Goal: Check status: Check status

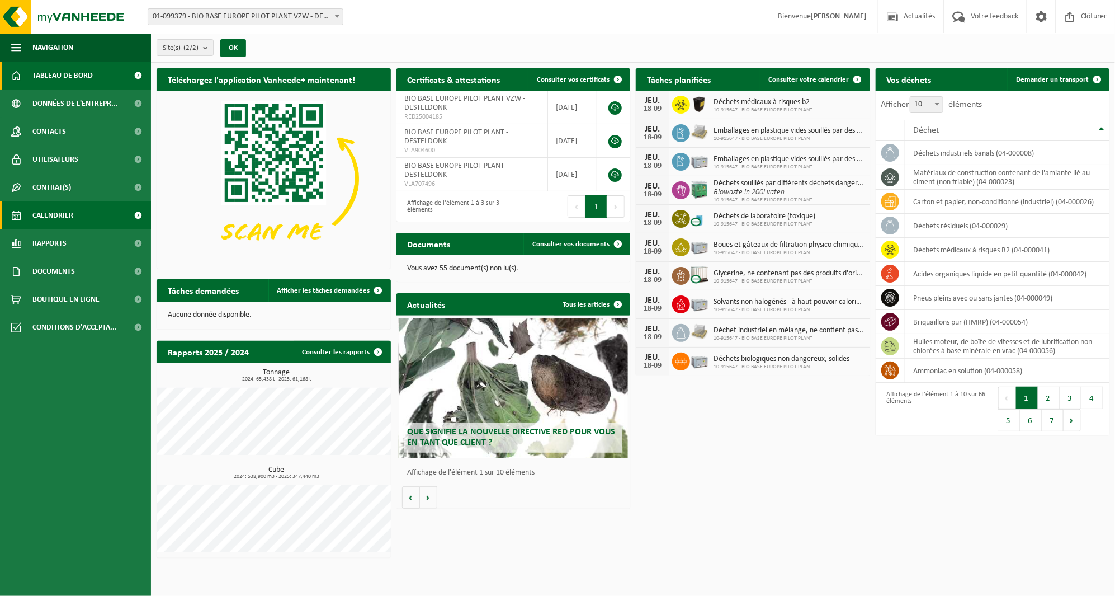
click at [82, 214] on link "Calendrier" at bounding box center [75, 215] width 151 height 28
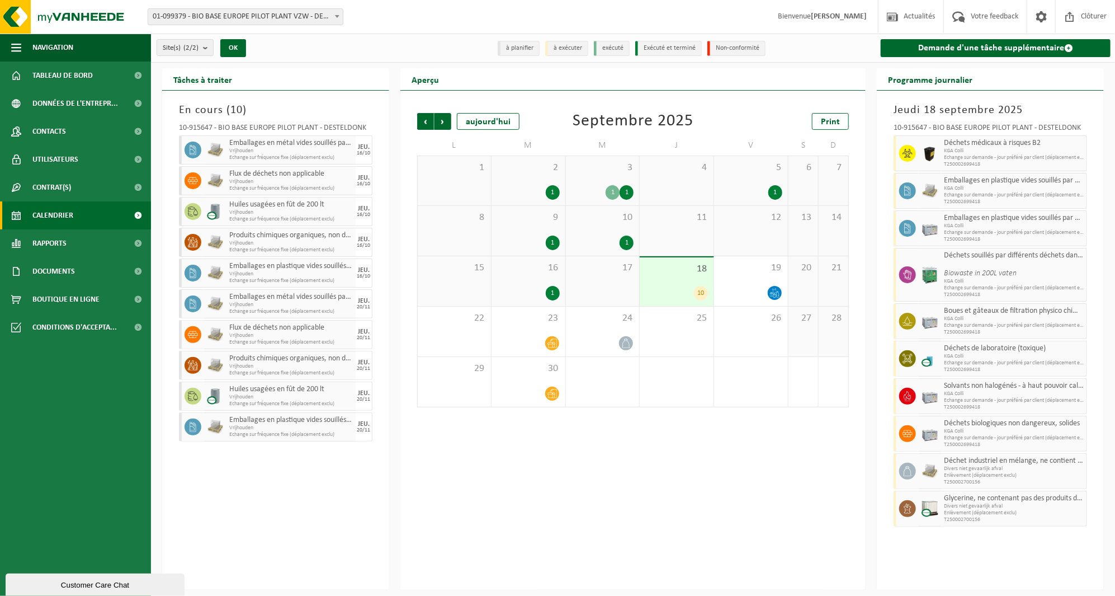
click at [527, 275] on div "16 1" at bounding box center [529, 281] width 74 height 50
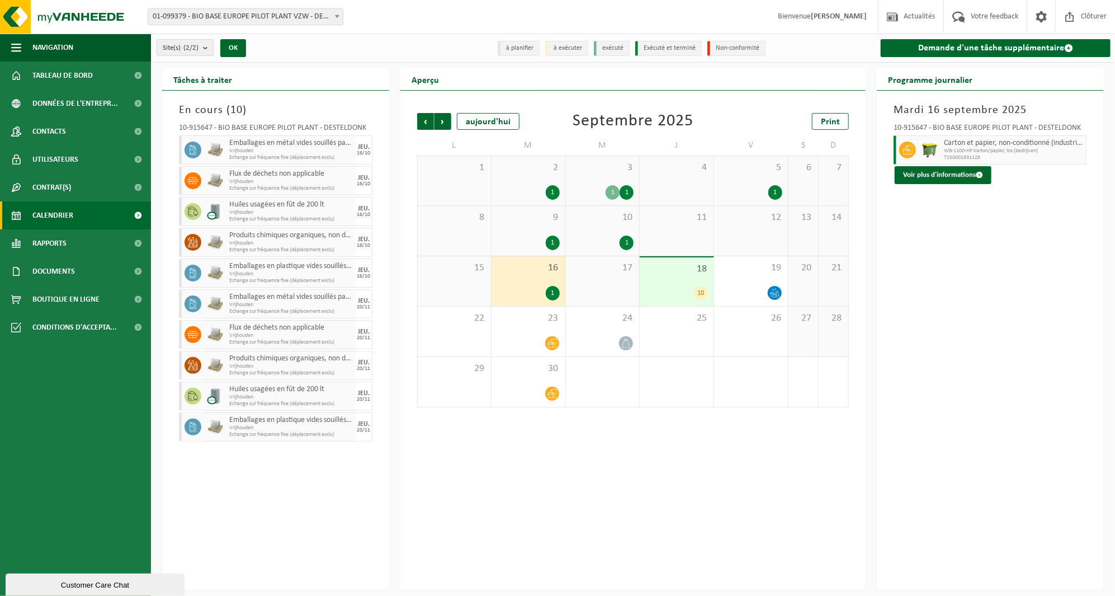
drag, startPoint x: 607, startPoint y: 271, endPoint x: 611, endPoint y: 283, distance: 12.4
click at [608, 271] on span "17" at bounding box center [603, 268] width 63 height 12
click at [738, 506] on div "Précédent Suivant [DATE] [DATE] Print L M M J V S D 1 2 1 3 1 1 4 5 1 6 7 8 9 1…" at bounding box center [632, 340] width 465 height 499
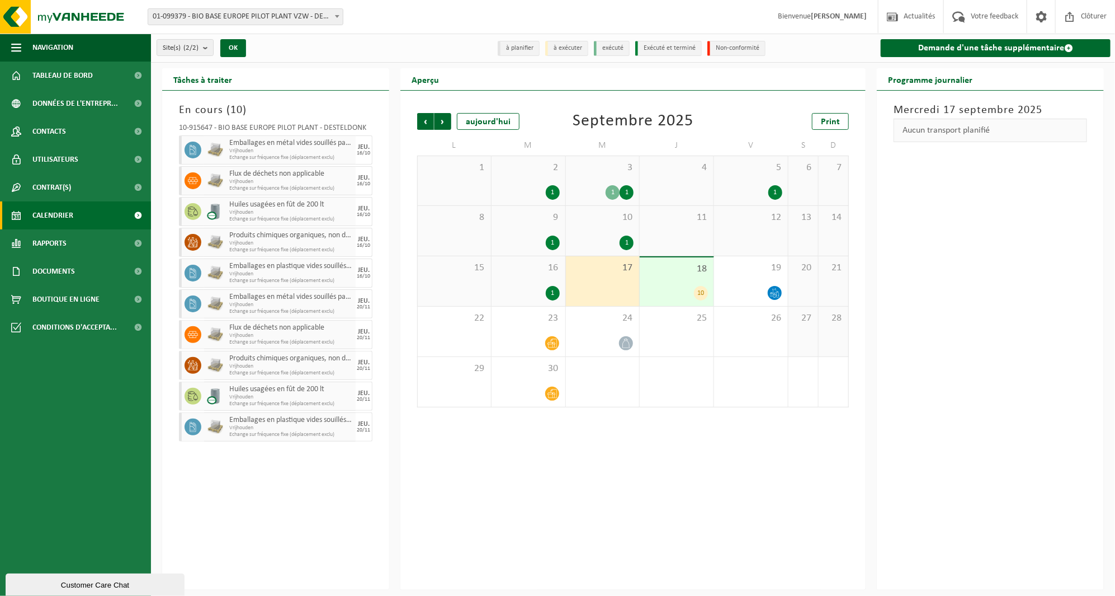
click at [415, 117] on div "Précédent Suivant [DATE] [DATE] Print L M M J V S D 1 2 1 3 1 1 4 5 1 6 7 8 9 1…" at bounding box center [633, 260] width 443 height 317
click at [426, 118] on span "Précédent" at bounding box center [425, 121] width 17 height 17
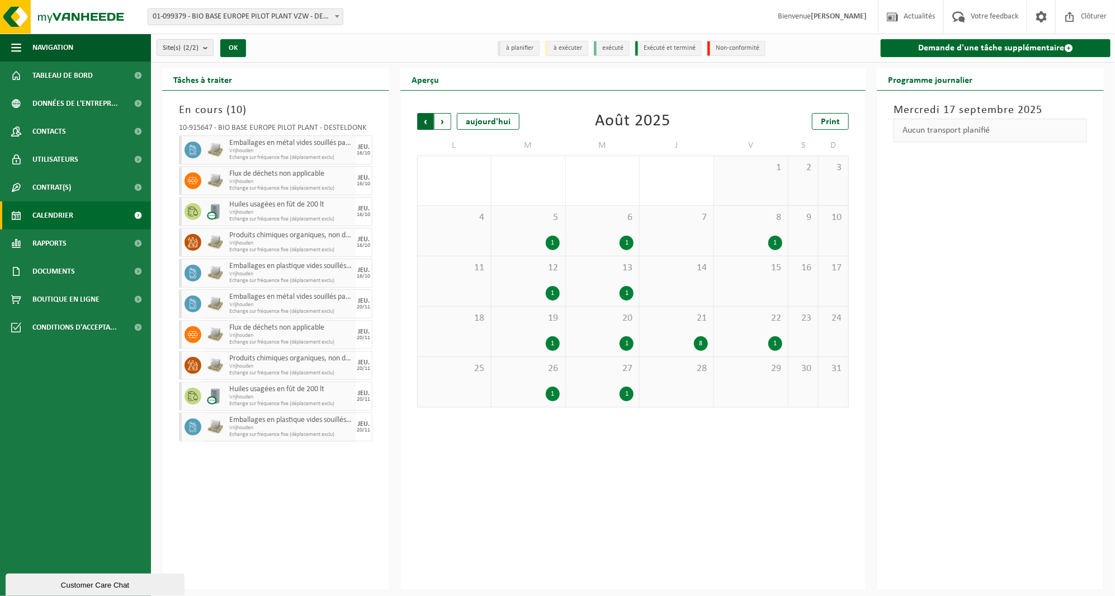
click at [437, 119] on span "Suivant" at bounding box center [442, 121] width 17 height 17
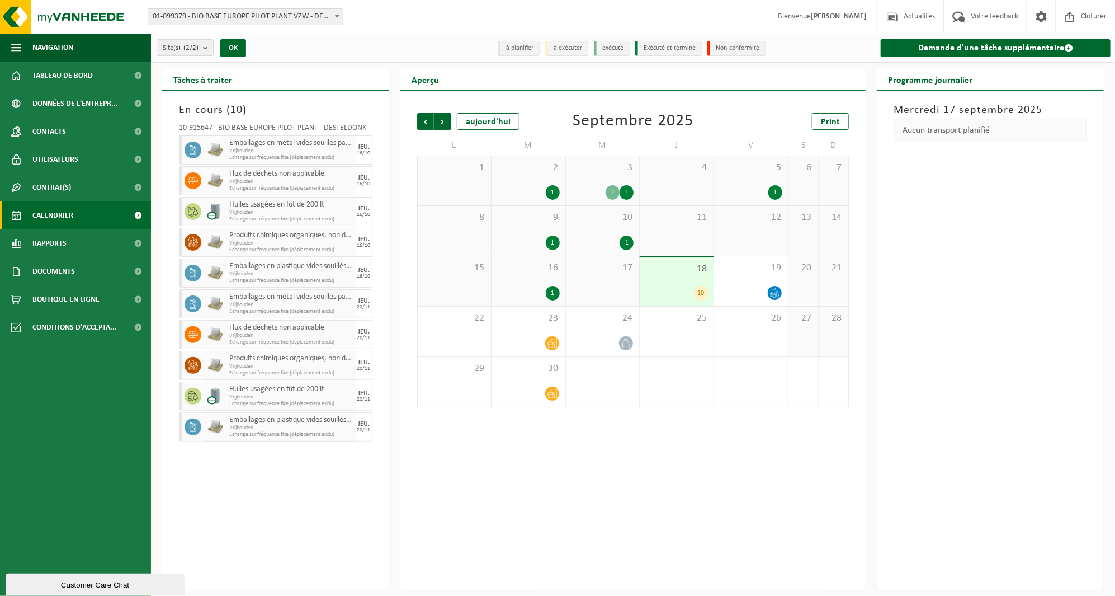
click at [693, 290] on div "10" at bounding box center [676, 293] width 63 height 15
click at [711, 342] on div "25" at bounding box center [677, 331] width 74 height 50
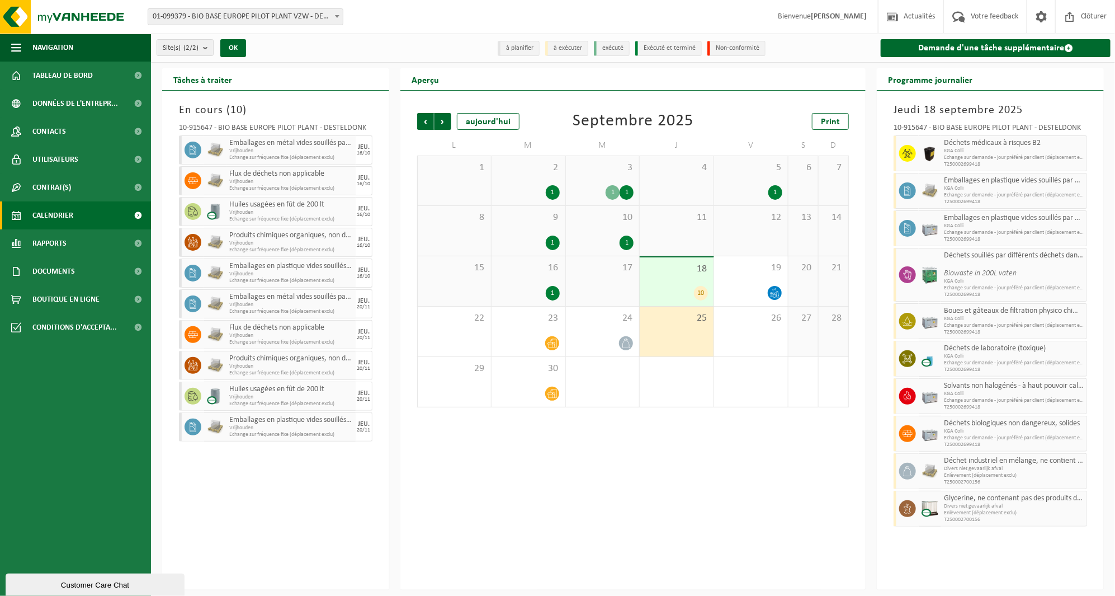
click at [696, 283] on div "18 10" at bounding box center [677, 281] width 74 height 49
click at [644, 517] on div "Précédent Suivant [DATE] [DATE] Print L M M J V S D 1 2 1 3 1 1 4 5 1 6 7 8 9 1…" at bounding box center [632, 340] width 465 height 499
